Goal: Task Accomplishment & Management: Use online tool/utility

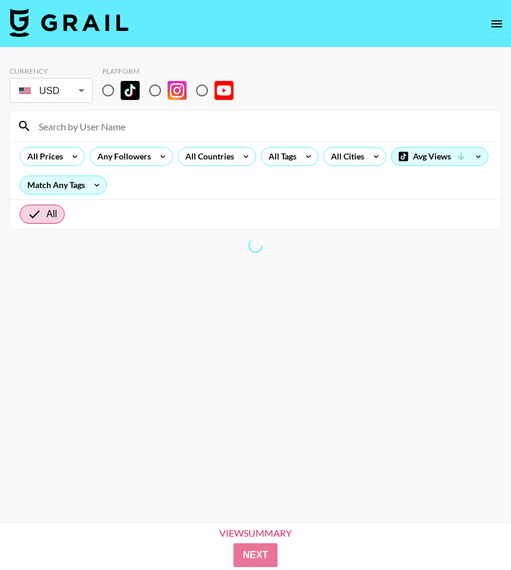
click at [105, 84] on input "radio" at bounding box center [108, 90] width 25 height 25
radio input "true"
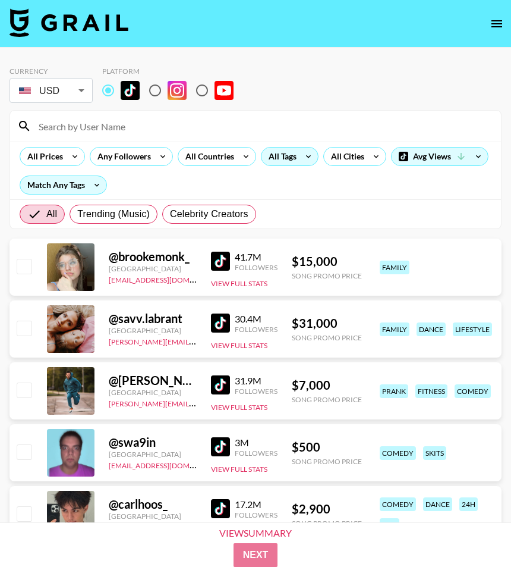
click at [278, 156] on div "All Tags" at bounding box center [280, 156] width 37 height 18
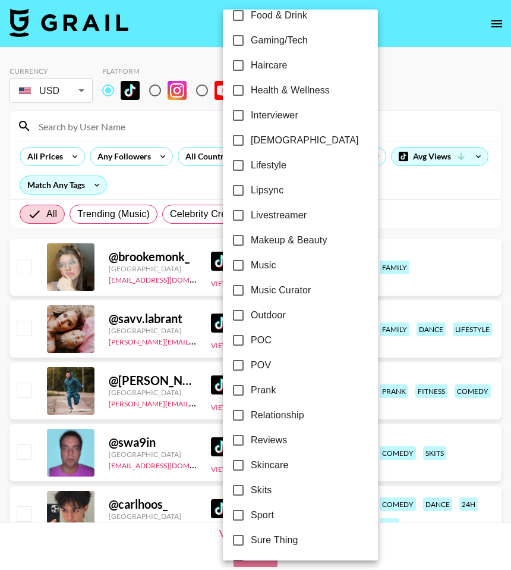
scroll to position [467, 0]
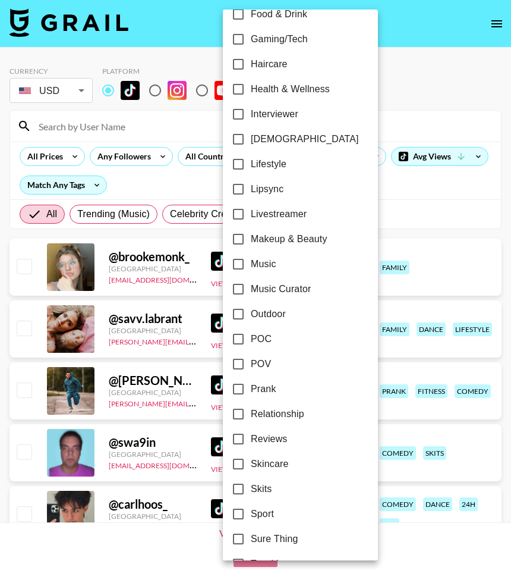
click at [283, 417] on span "Relationship" at bounding box center [278, 414] width 54 height 14
click at [251, 417] on input "Relationship" at bounding box center [238, 413] width 25 height 25
checkbox input "true"
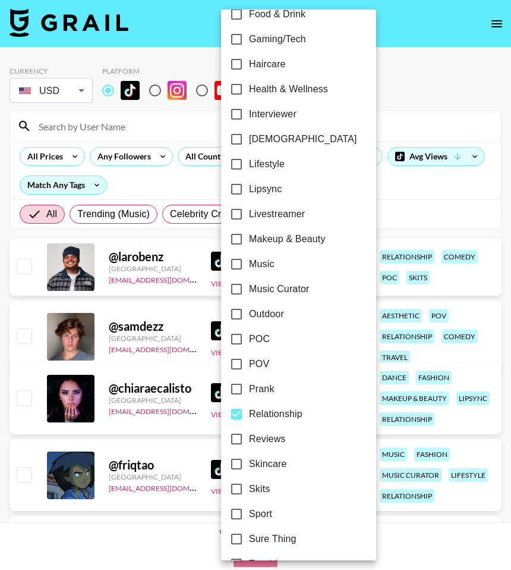
click at [417, 71] on div at bounding box center [255, 285] width 511 height 570
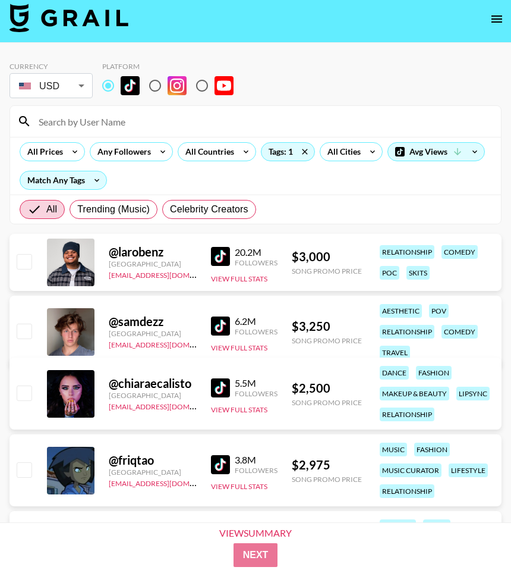
scroll to position [0, 0]
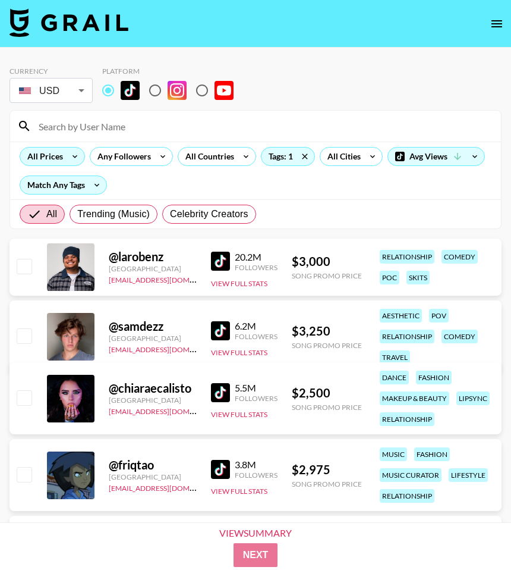
click at [56, 152] on div "All Prices" at bounding box center [42, 156] width 45 height 18
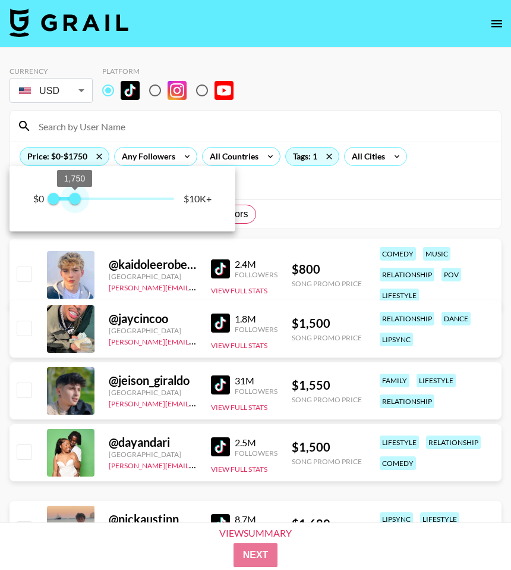
type input "2000"
drag, startPoint x: 176, startPoint y: 200, endPoint x: 77, endPoint y: 200, distance: 99.3
click at [77, 200] on span "2,000" at bounding box center [78, 199] width 12 height 12
click at [340, 68] on div at bounding box center [255, 285] width 511 height 570
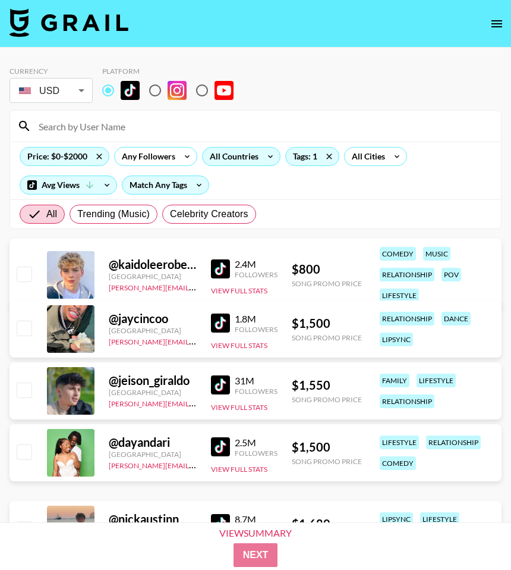
click at [237, 156] on div "All Countries" at bounding box center [232, 156] width 58 height 18
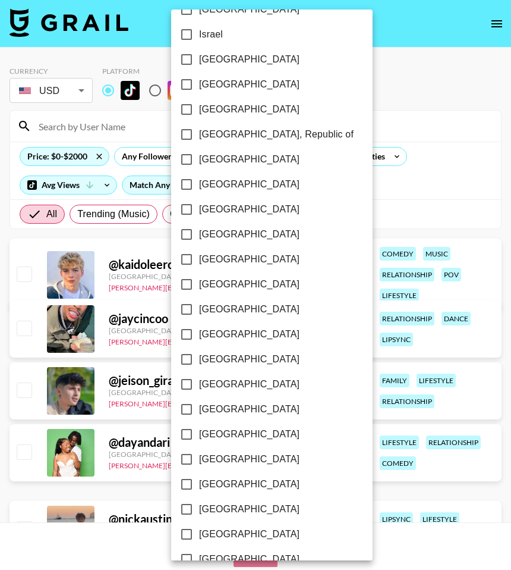
scroll to position [817, 0]
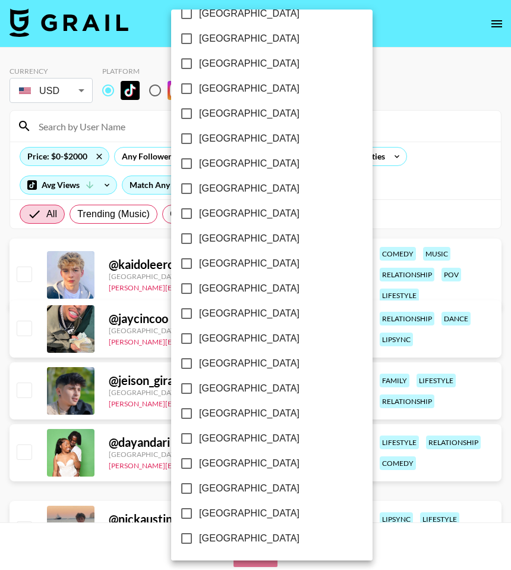
click at [218, 513] on span "[GEOGRAPHIC_DATA]" at bounding box center [249, 513] width 100 height 14
click at [199, 513] on input "[GEOGRAPHIC_DATA]" at bounding box center [186, 513] width 25 height 25
checkbox input "true"
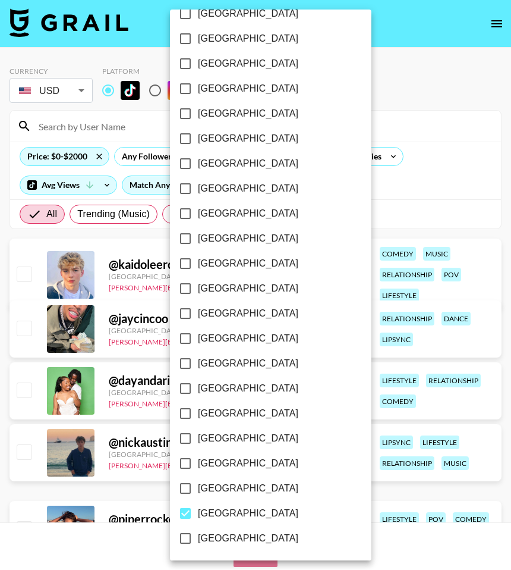
click at [421, 98] on div at bounding box center [255, 285] width 511 height 570
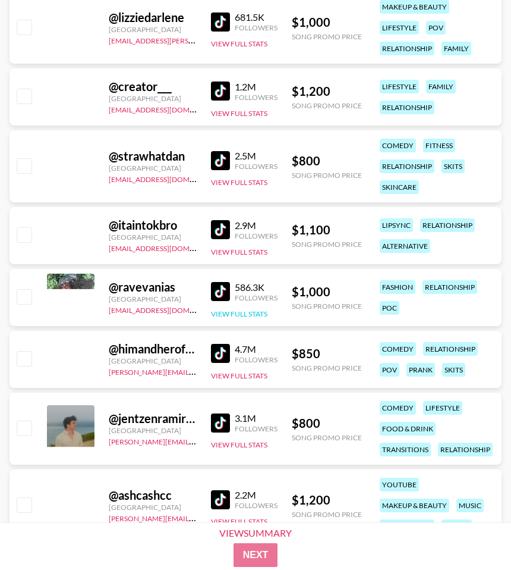
scroll to position [2541, 0]
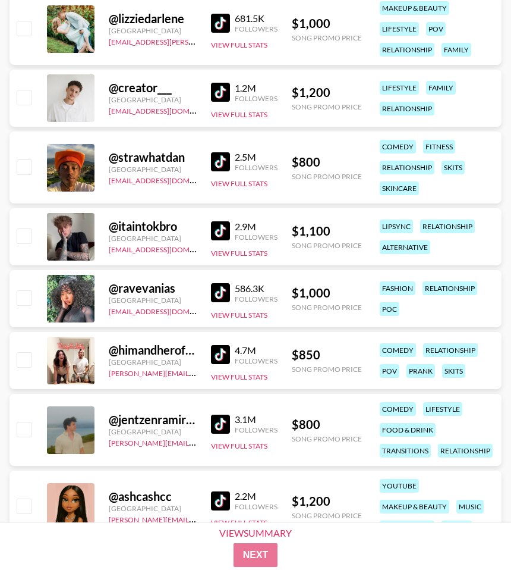
click at [221, 289] on img at bounding box center [220, 292] width 19 height 19
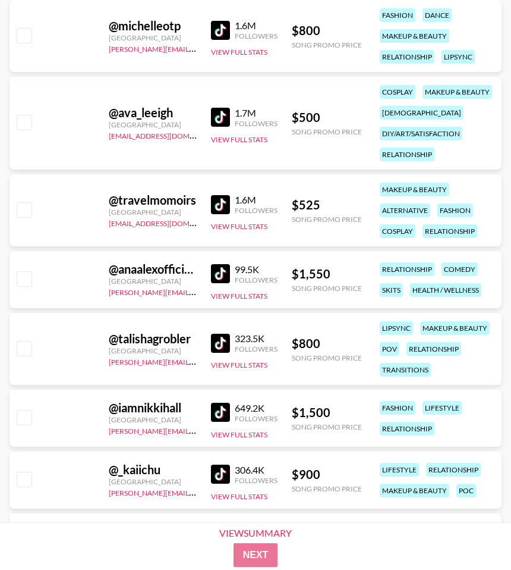
scroll to position [6281, 0]
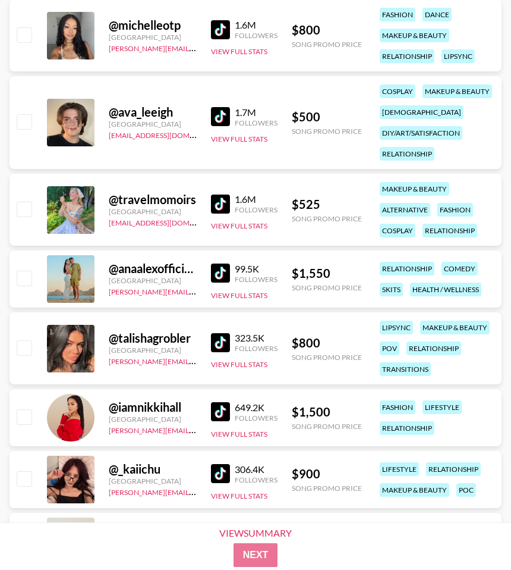
click at [223, 29] on img at bounding box center [220, 29] width 19 height 19
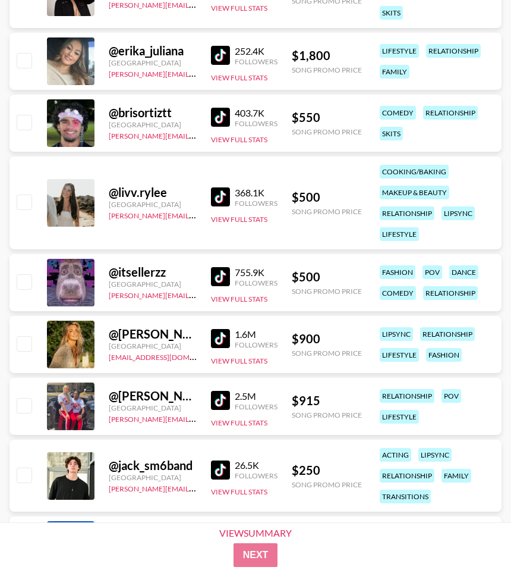
scroll to position [8224, 0]
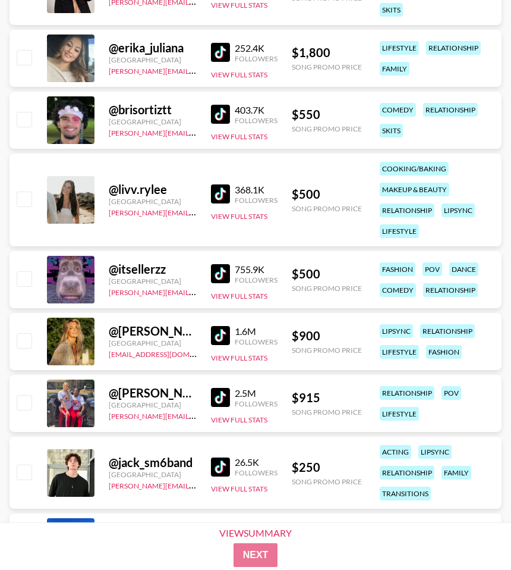
click at [223, 274] on img at bounding box center [220, 273] width 19 height 19
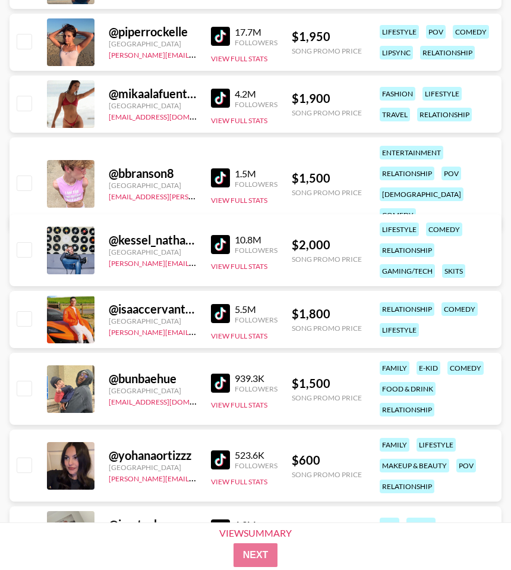
scroll to position [0, 0]
